Goal: Task Accomplishment & Management: Use online tool/utility

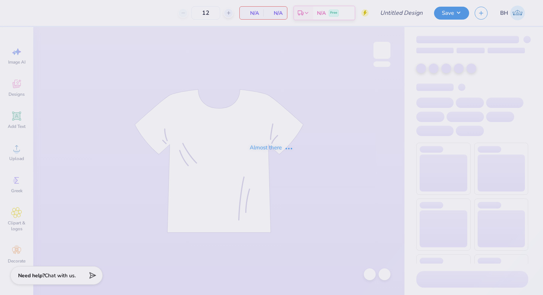
type input "Polo"
type input "40"
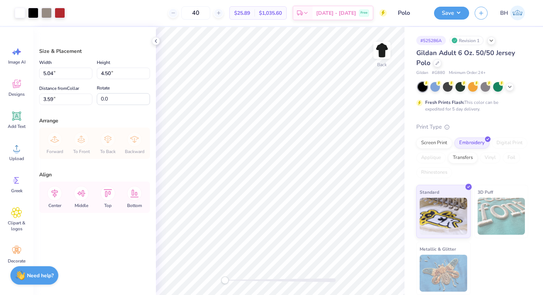
type input "4.44"
type input "3.96"
type input "3.00"
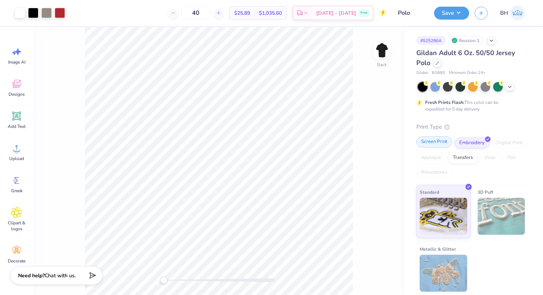
click at [436, 144] on div "Screen Print" at bounding box center [434, 141] width 36 height 11
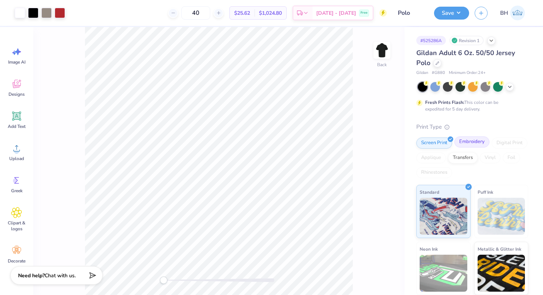
click at [465, 142] on div "Embroidery" at bounding box center [471, 141] width 35 height 11
